Goal: Learn about a topic

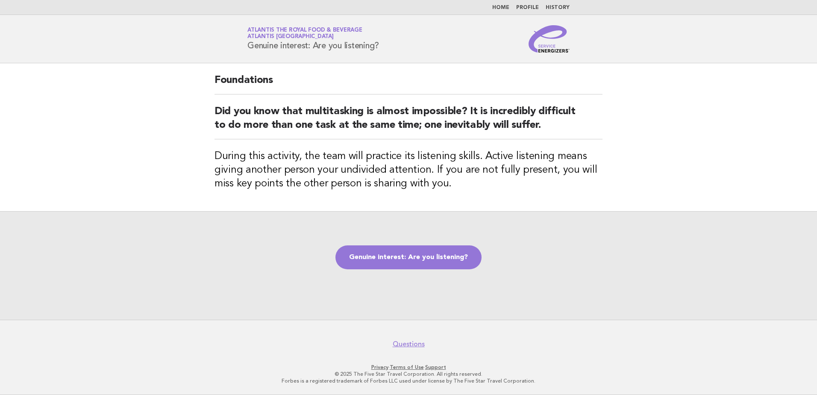
click at [559, 48] on img at bounding box center [549, 38] width 41 height 27
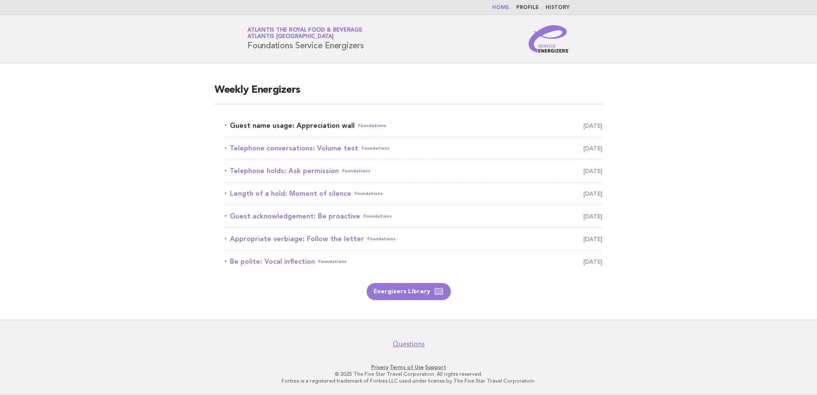
click at [298, 126] on link "Guest name usage: Appreciation wall Foundations [DATE]" at bounding box center [414, 126] width 378 height 12
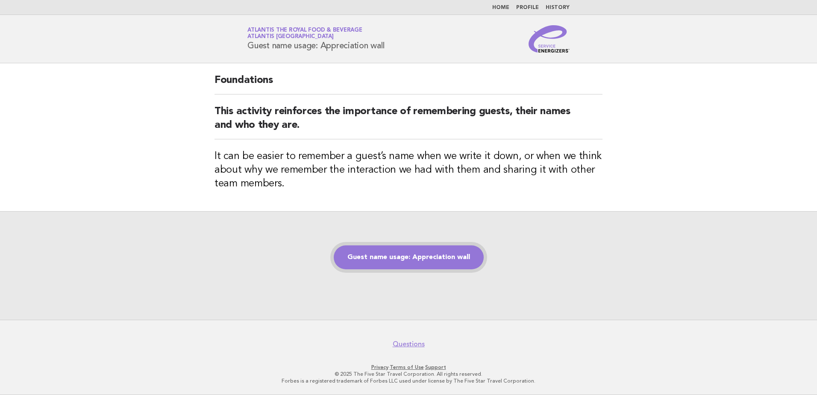
click at [386, 252] on link "Guest name usage: Appreciation wall" at bounding box center [409, 257] width 150 height 24
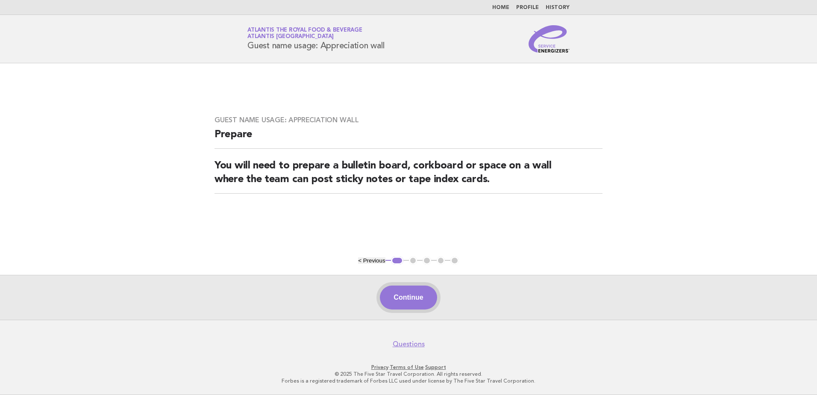
click at [402, 296] on button "Continue" at bounding box center [408, 297] width 57 height 24
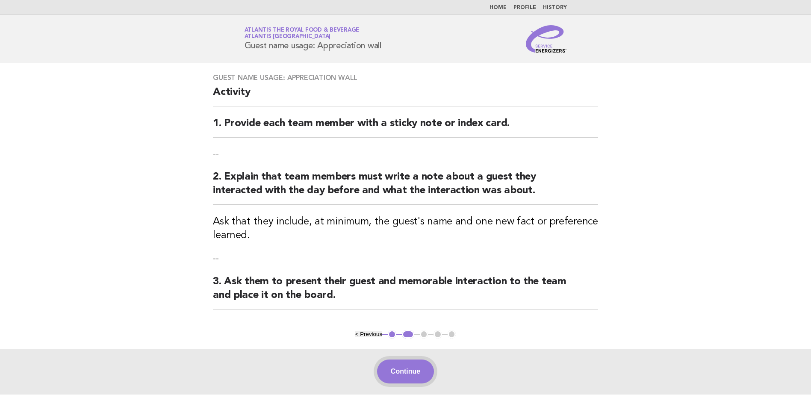
click at [397, 369] on button "Continue" at bounding box center [405, 371] width 57 height 24
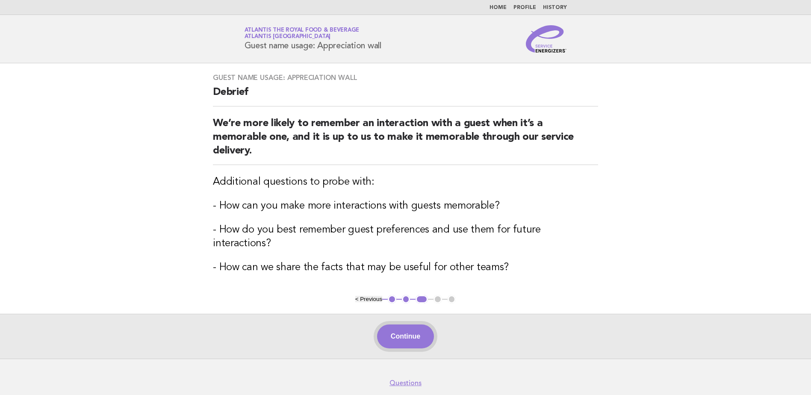
click at [417, 324] on button "Continue" at bounding box center [405, 336] width 57 height 24
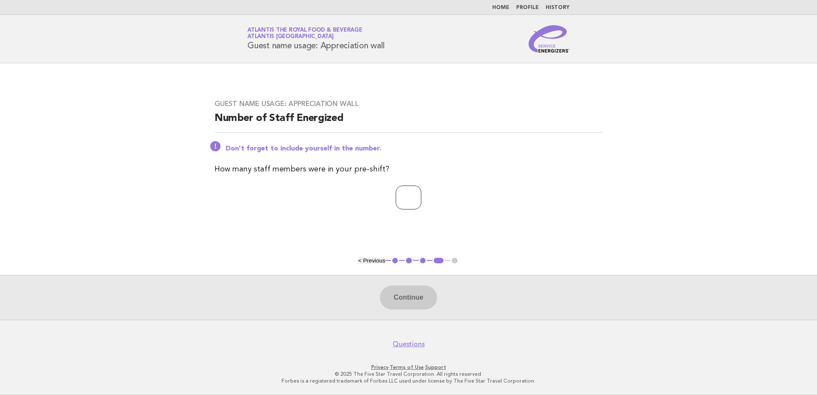
drag, startPoint x: 400, startPoint y: 201, endPoint x: 411, endPoint y: 202, distance: 11.1
click at [400, 200] on input "number" at bounding box center [409, 197] width 26 height 24
type input "**"
click at [423, 302] on button "Continue" at bounding box center [408, 297] width 57 height 24
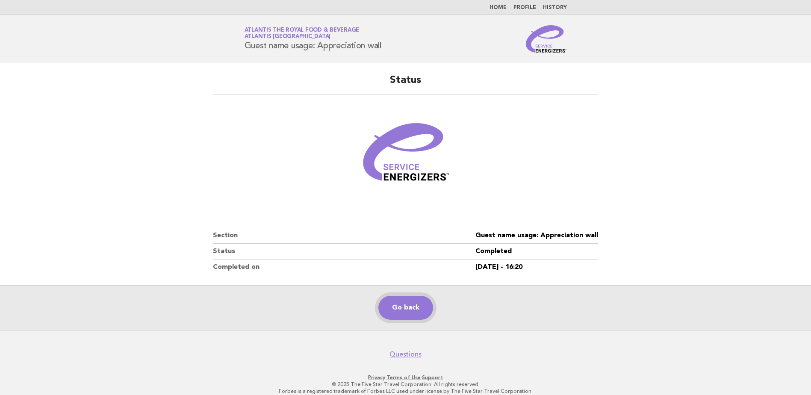
click at [423, 302] on link "Go back" at bounding box center [405, 308] width 55 height 24
